Goal: Information Seeking & Learning: Learn about a topic

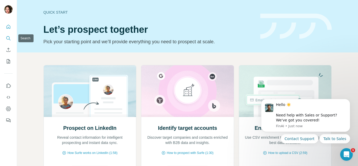
click at [9, 37] on icon "Search" at bounding box center [8, 38] width 5 height 5
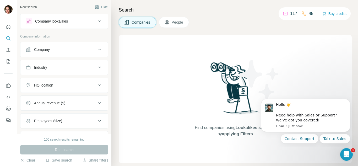
click at [97, 22] on icon at bounding box center [100, 21] width 6 height 6
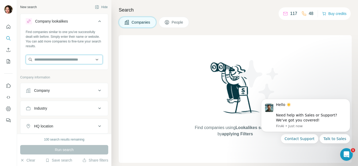
click at [66, 60] on input "text" at bounding box center [64, 59] width 77 height 9
click at [97, 91] on icon at bounding box center [100, 90] width 6 height 6
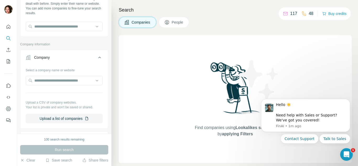
scroll to position [33, 0]
click at [97, 58] on icon at bounding box center [100, 58] width 6 height 6
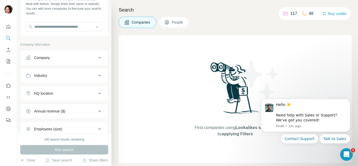
click at [98, 76] on icon at bounding box center [99, 76] width 3 height 2
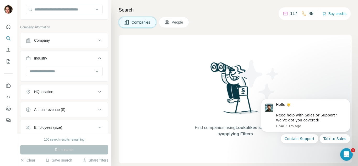
scroll to position [50, 0]
click at [96, 72] on icon at bounding box center [97, 72] width 3 height 2
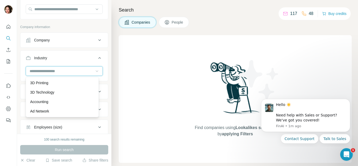
click at [40, 70] on input at bounding box center [61, 71] width 65 height 6
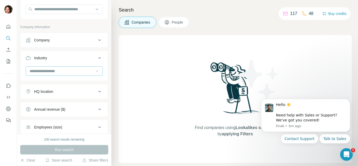
click at [76, 71] on input at bounding box center [61, 71] width 65 height 6
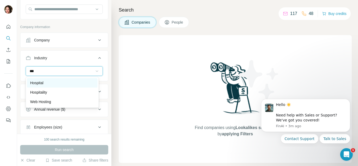
type input "***"
click at [37, 83] on p "Hospital" at bounding box center [36, 82] width 13 height 5
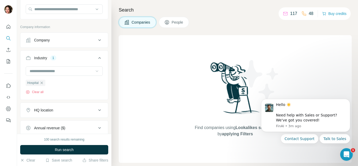
click at [97, 110] on icon at bounding box center [100, 110] width 6 height 6
click at [45, 125] on input "text" at bounding box center [64, 123] width 77 height 9
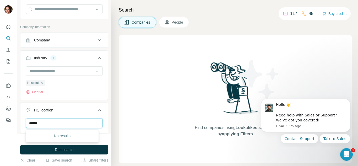
click at [53, 121] on input "******" at bounding box center [64, 123] width 77 height 9
type input "******"
click at [41, 93] on button "Clear all" at bounding box center [35, 92] width 18 height 5
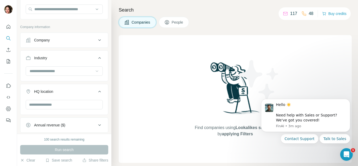
click at [96, 72] on icon at bounding box center [97, 72] width 3 height 2
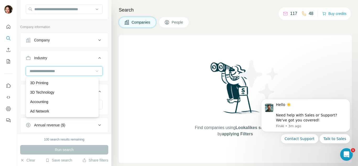
click at [61, 71] on input at bounding box center [61, 71] width 65 height 6
click at [60, 71] on input at bounding box center [61, 71] width 65 height 6
click at [46, 72] on input at bounding box center [61, 71] width 65 height 6
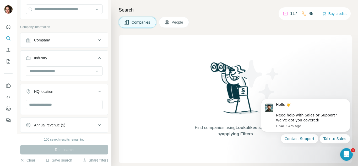
click at [97, 56] on icon at bounding box center [100, 58] width 6 height 6
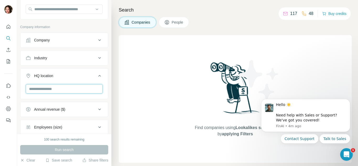
click at [50, 89] on input "text" at bounding box center [64, 88] width 77 height 9
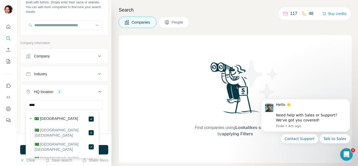
scroll to position [34, 0]
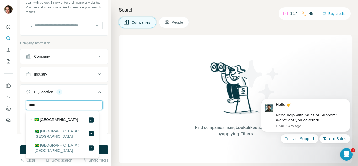
click at [54, 107] on input "****" at bounding box center [64, 104] width 77 height 9
click at [45, 105] on input "****" at bounding box center [64, 104] width 77 height 9
type input "******"
click at [30, 120] on icon "button" at bounding box center [31, 119] width 2 height 1
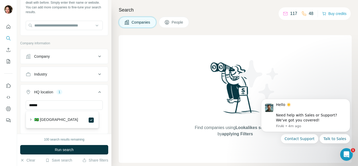
click at [54, 75] on div "Industry" at bounding box center [61, 74] width 71 height 5
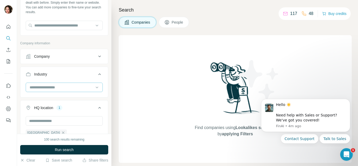
click at [44, 88] on input at bounding box center [61, 87] width 65 height 6
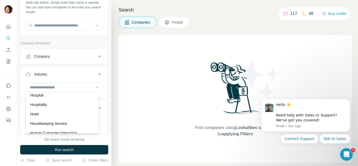
scroll to position [2667, 0]
click at [43, 98] on p "Hospital" at bounding box center [36, 95] width 13 height 5
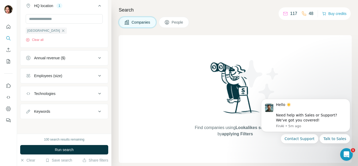
scroll to position [155, 0]
click at [98, 111] on icon at bounding box center [99, 112] width 3 height 2
click at [59, 126] on input "text" at bounding box center [59, 123] width 67 height 9
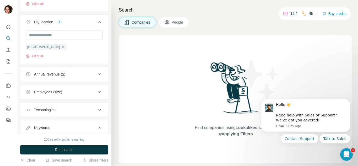
scroll to position [139, 0]
type input "*******"
click at [98, 92] on icon at bounding box center [99, 92] width 3 height 2
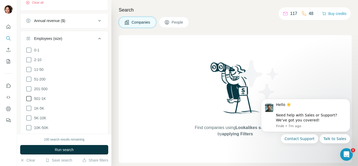
scroll to position [188, 0]
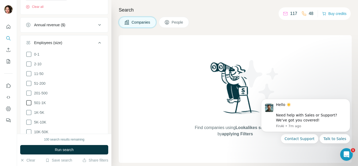
click at [31, 103] on icon at bounding box center [28, 102] width 5 height 5
click at [29, 112] on icon at bounding box center [29, 112] width 6 height 6
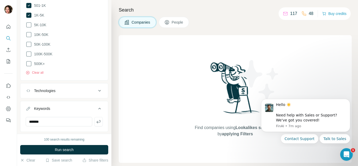
scroll to position [285, 0]
click at [97, 87] on icon at bounding box center [100, 90] width 6 height 6
click at [69, 101] on input "text" at bounding box center [64, 103] width 77 height 9
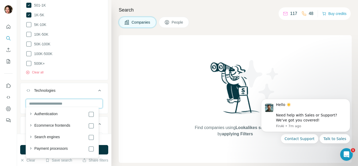
scroll to position [556, 0]
click at [63, 101] on input "text" at bounding box center [64, 103] width 77 height 9
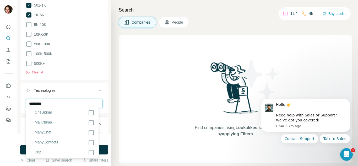
scroll to position [0, 0]
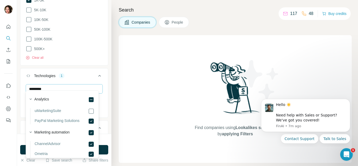
scroll to position [303, 0]
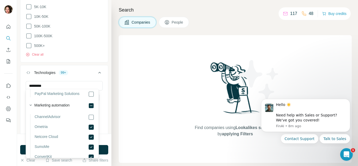
scroll to position [26, 0]
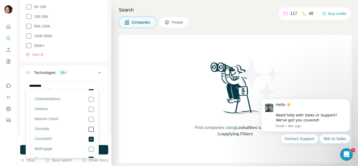
scroll to position [58, 0]
click at [50, 83] on input "*********" at bounding box center [64, 85] width 77 height 9
type input "*"
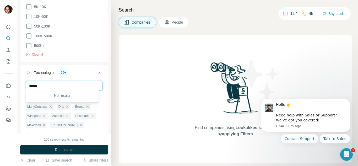
scroll to position [0, 0]
click at [63, 95] on div "No results" at bounding box center [62, 95] width 71 height 10
click at [47, 83] on input "******" at bounding box center [64, 85] width 77 height 9
type input "*"
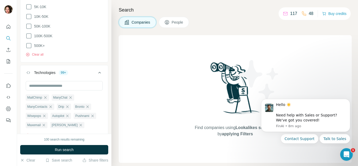
click at [97, 71] on icon at bounding box center [100, 73] width 6 height 6
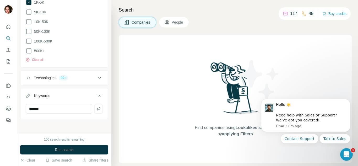
scroll to position [295, 0]
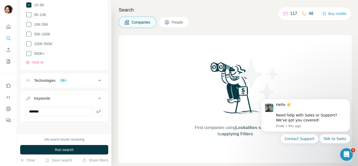
click at [97, 77] on icon at bounding box center [100, 80] width 6 height 6
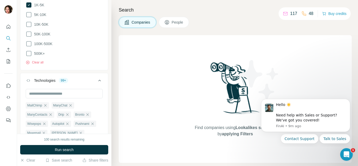
scroll to position [303, 0]
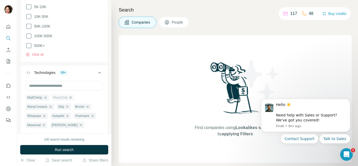
click at [71, 96] on icon "button" at bounding box center [70, 98] width 4 height 4
click at [48, 132] on icon "button" at bounding box center [46, 134] width 4 height 4
click at [46, 96] on icon "button" at bounding box center [45, 97] width 2 height 2
click at [41, 105] on span "Wisepops" at bounding box center [34, 106] width 14 height 5
click at [51, 96] on icon "button" at bounding box center [51, 98] width 4 height 4
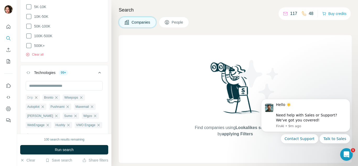
click at [36, 96] on icon "button" at bounding box center [36, 97] width 2 height 2
click at [40, 96] on icon "button" at bounding box center [40, 98] width 4 height 4
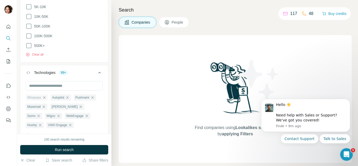
click at [45, 96] on icon "button" at bounding box center [44, 97] width 2 height 2
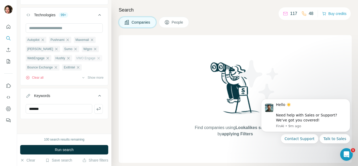
scroll to position [361, 0]
click at [44, 75] on icon "button" at bounding box center [43, 76] width 2 height 2
click at [47, 56] on icon "button" at bounding box center [48, 58] width 4 height 4
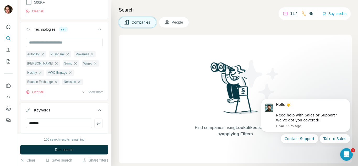
scroll to position [346, 0]
click at [29, 90] on icon "button" at bounding box center [28, 92] width 4 height 4
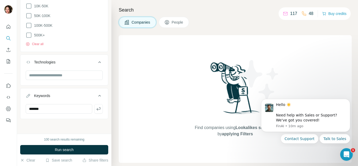
scroll to position [311, 0]
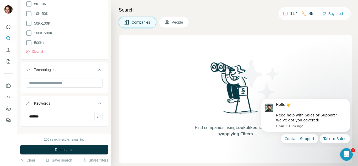
scroll to position [311, 0]
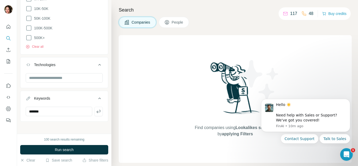
click at [98, 64] on icon at bounding box center [99, 65] width 3 height 2
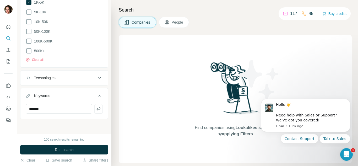
scroll to position [295, 0]
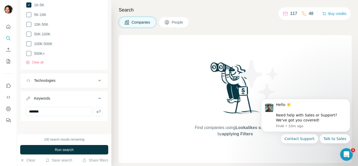
click at [96, 62] on div "Clear all" at bounding box center [64, 61] width 77 height 8
click at [98, 80] on icon at bounding box center [99, 81] width 3 height 2
click at [97, 78] on icon at bounding box center [100, 80] width 6 height 6
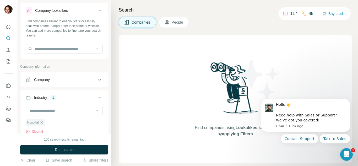
scroll to position [0, 0]
